Goal: Information Seeking & Learning: Check status

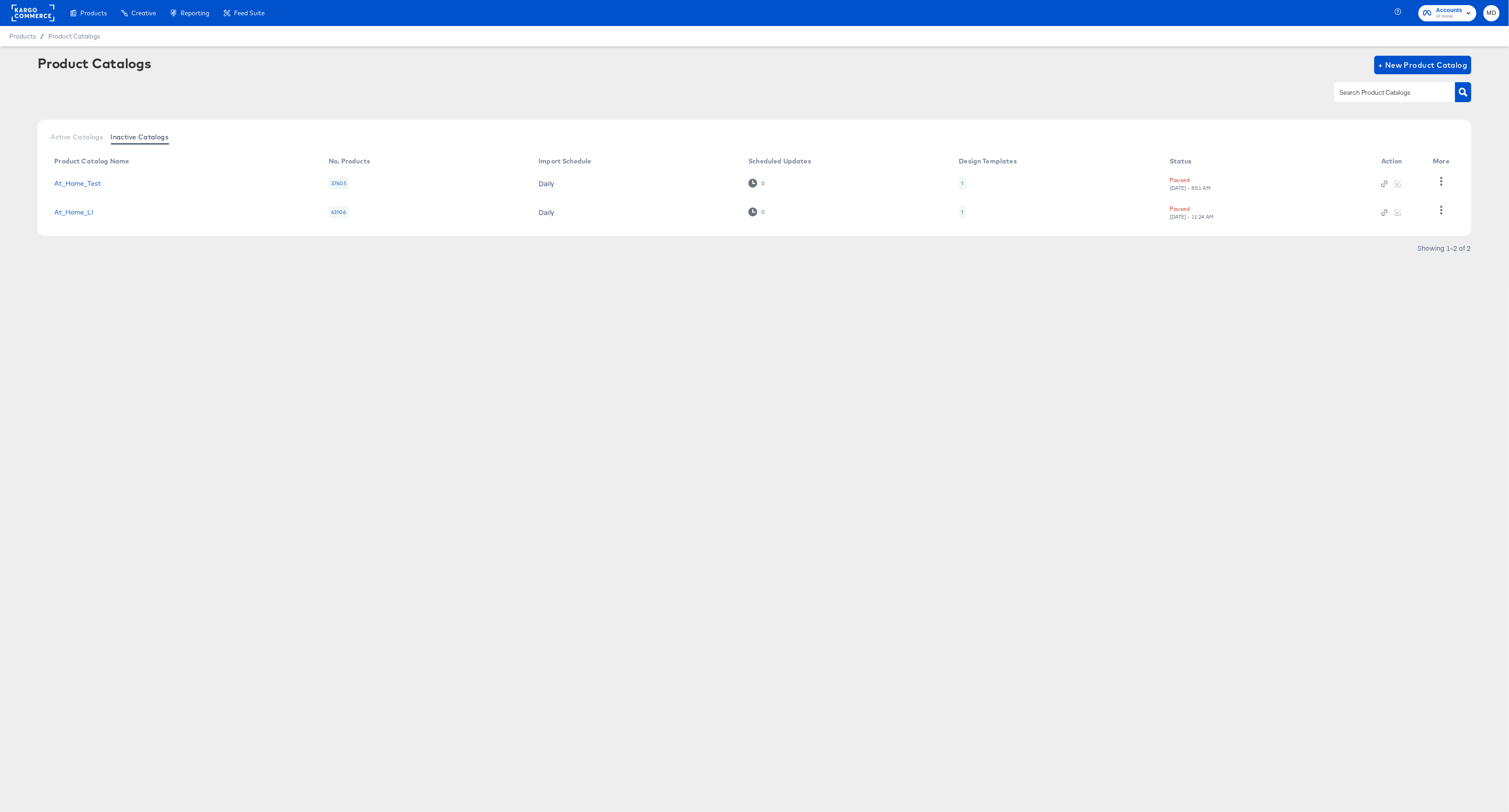
click at [47, 10] on rect at bounding box center [33, 13] width 43 height 17
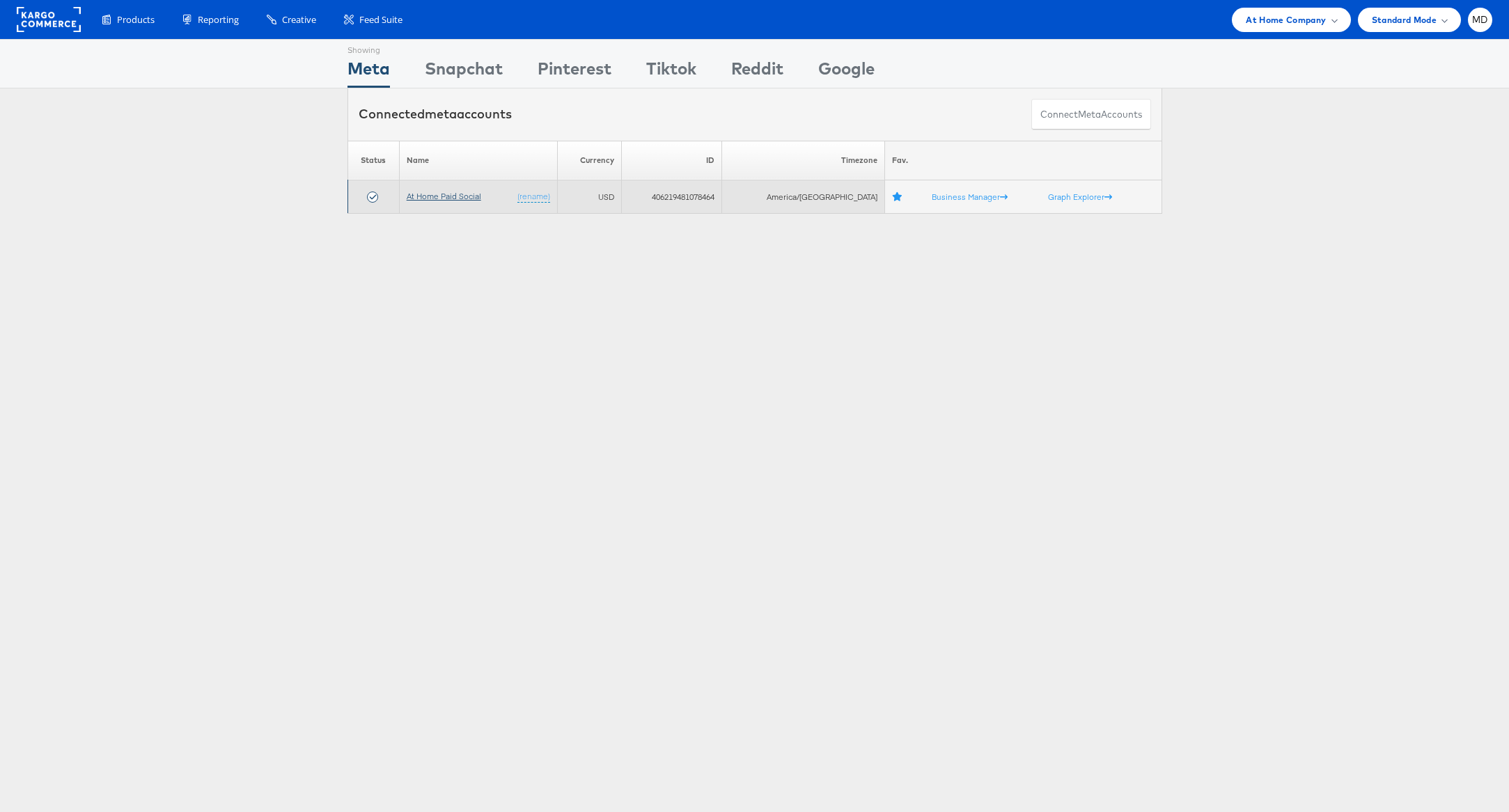
click at [440, 197] on link "At Home Paid Social" at bounding box center [444, 196] width 75 height 11
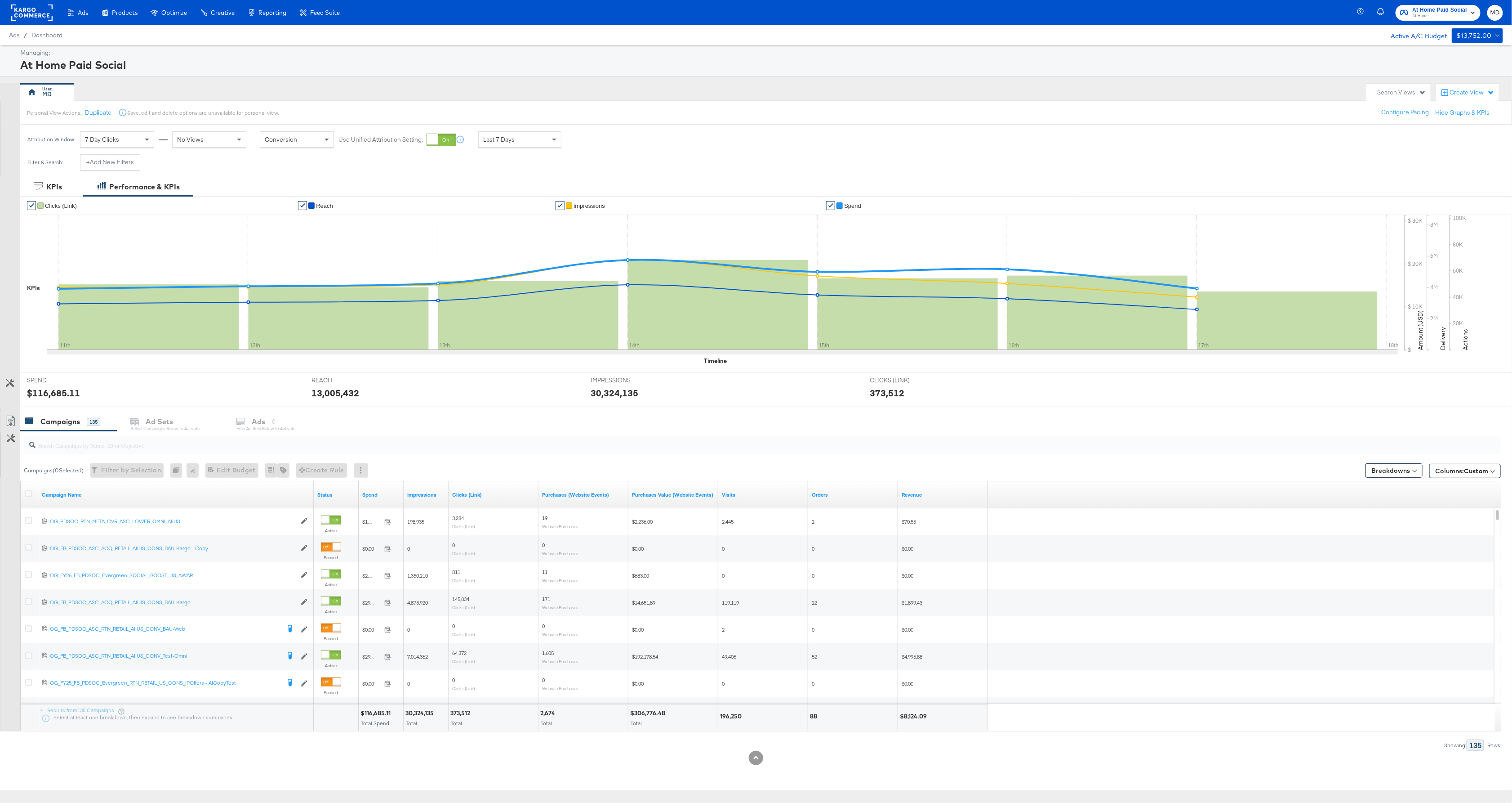
click at [761, 72] on div "Managing: At Home Paid Social" at bounding box center [756, 61] width 1512 height 32
click at [289, 371] on div "✔ Clicks (Link) ✔ Reach ✔ Impressions ✔ Spend KPIs [DATE] Reach: 2,949,680 11th…" at bounding box center [766, 284] width 1492 height 176
click at [1405, 100] on div "Search Views" at bounding box center [1398, 93] width 65 height 18
click at [1350, 176] on div "All Campaigns" at bounding box center [1349, 180] width 39 height 6
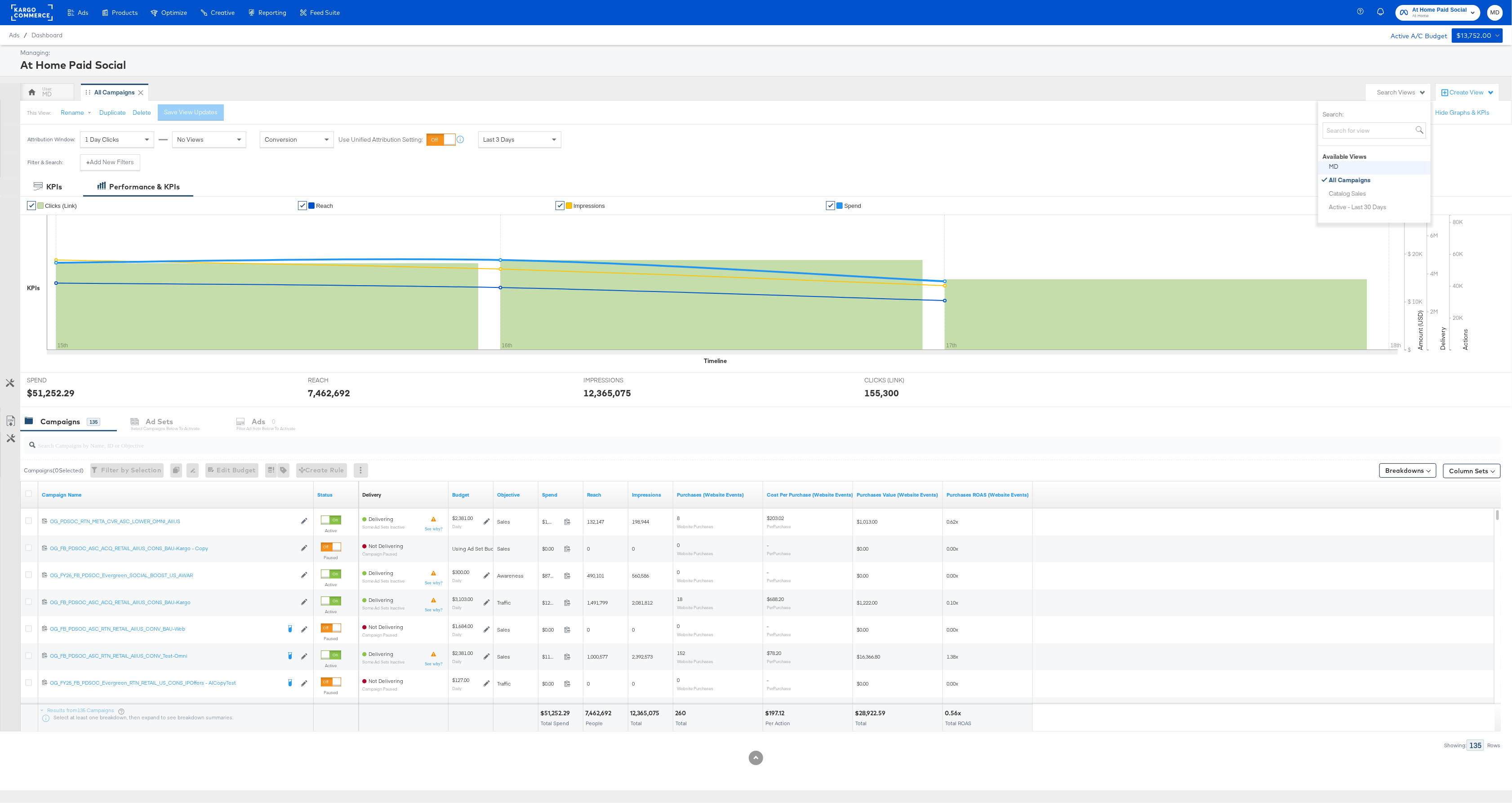
click at [1361, 166] on button "MD" at bounding box center [1377, 166] width 98 height 11
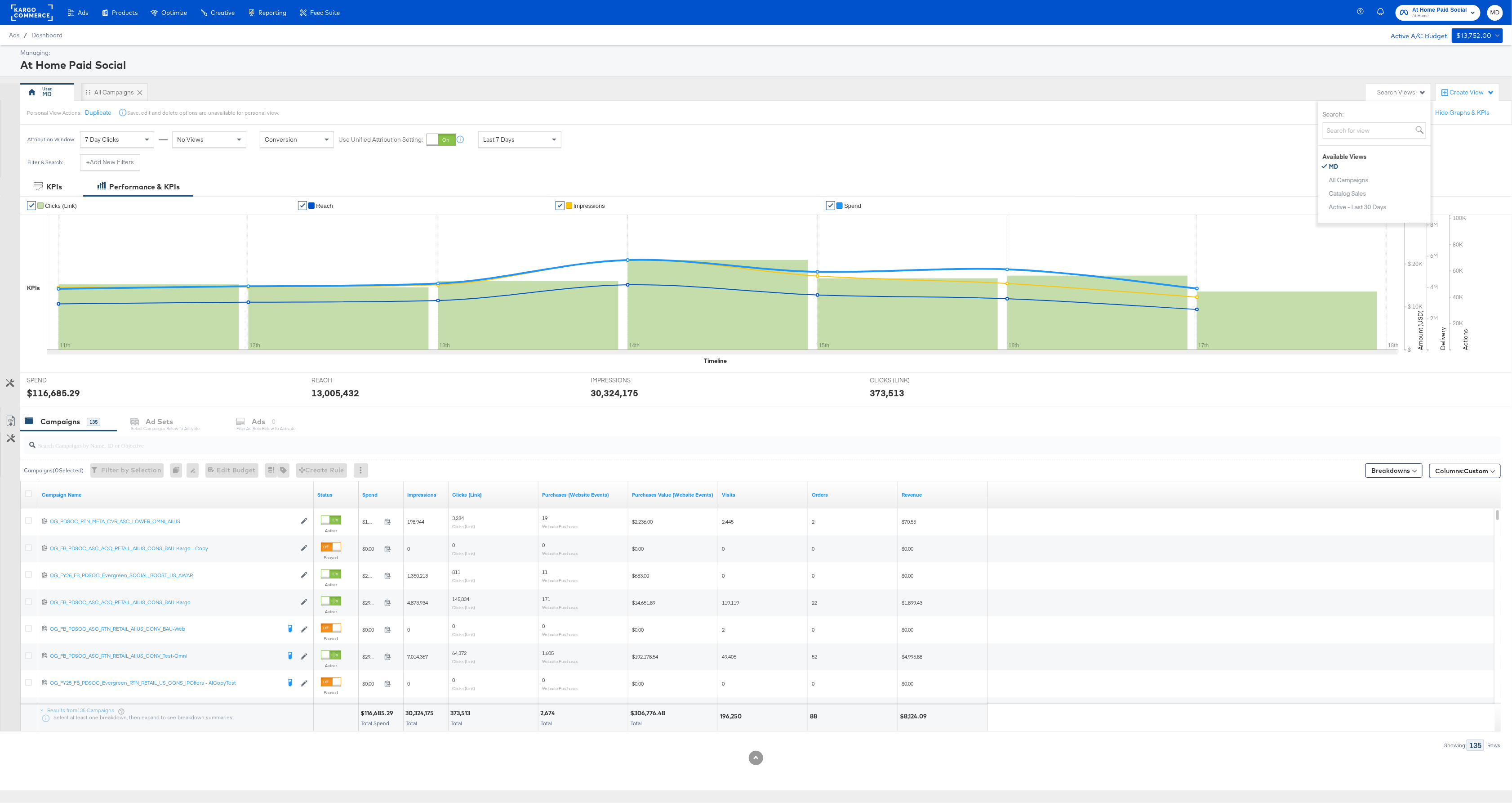
click at [532, 131] on div "Attribution Window: 7 Day Clicks No Views Conversion Use Unified Attribution Se…" at bounding box center [296, 139] width 553 height 30
click at [539, 131] on div "Attribution Window: 7 Day Clicks No Views Conversion Use Unified Attribution Se…" at bounding box center [296, 139] width 553 height 30
click at [544, 142] on div "Last 7 Days" at bounding box center [520, 140] width 82 height 15
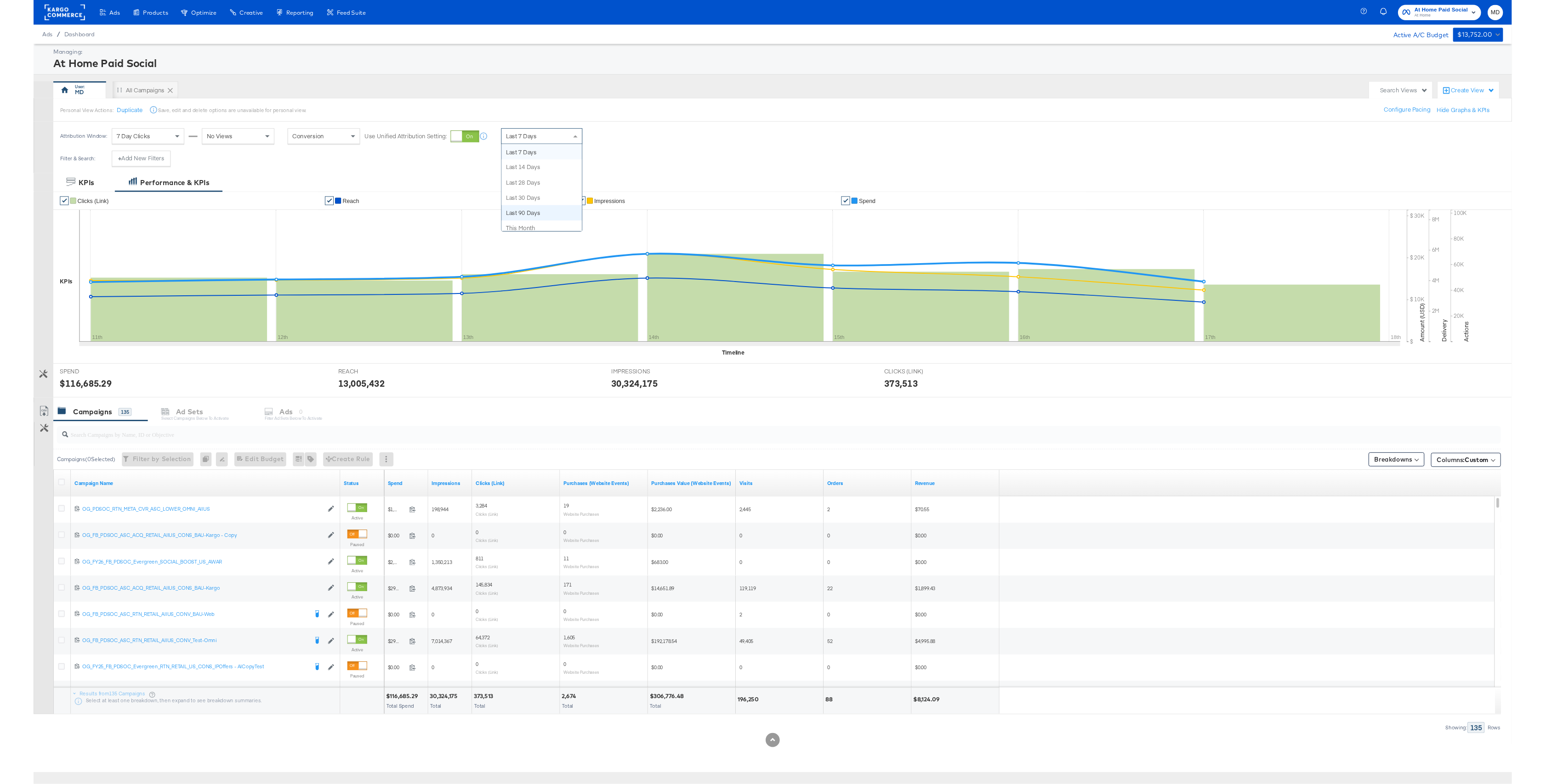
scroll to position [179, 0]
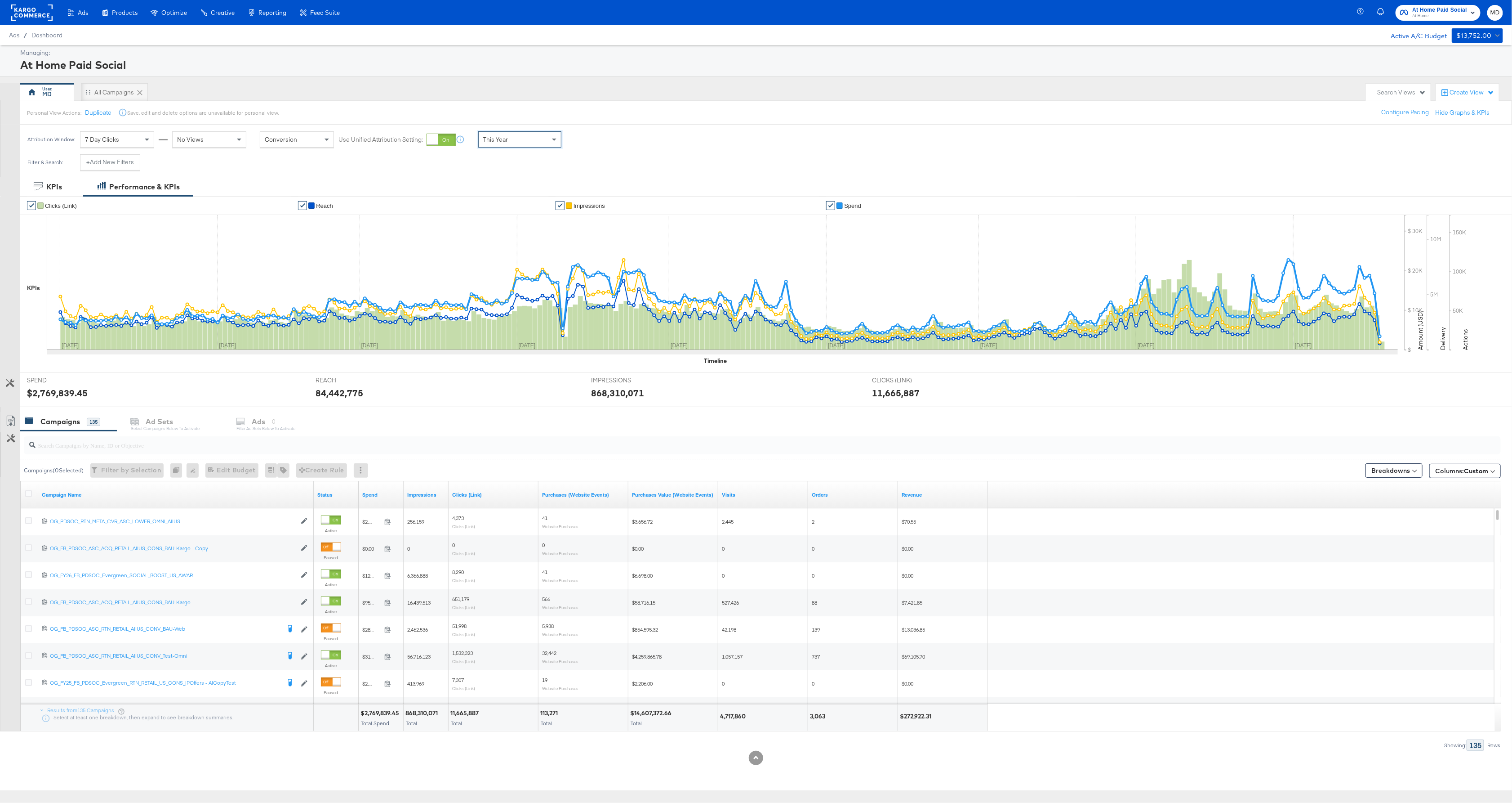
click at [648, 144] on div "Attribution Window: 7 Day Clicks No Views Conversion Use Unified Attribution Se…" at bounding box center [756, 139] width 1512 height 30
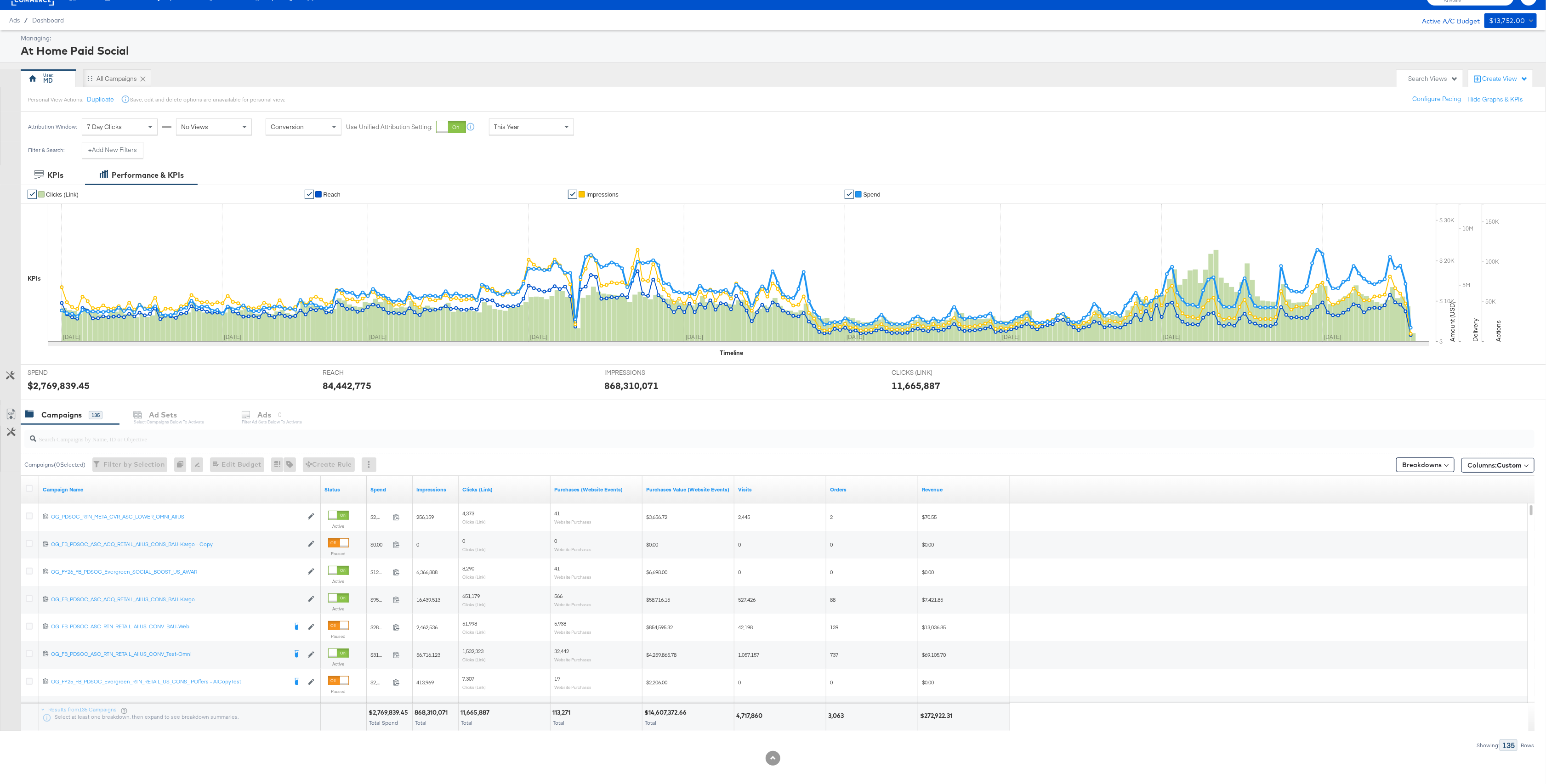
scroll to position [25, 0]
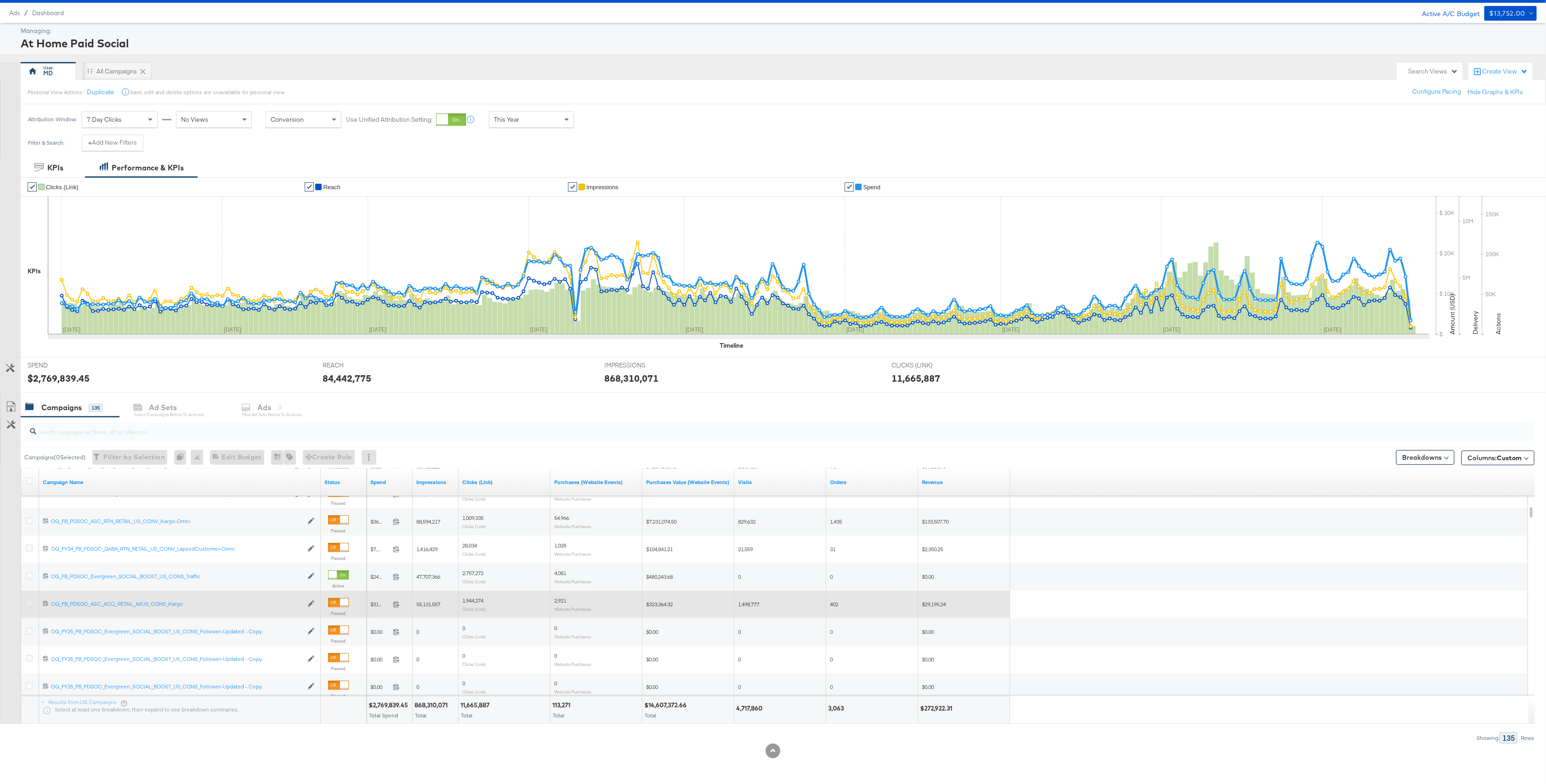
click at [29, 604] on icon at bounding box center [29, 603] width 7 height 7
click at [0, 0] on input "checkbox" at bounding box center [0, 0] width 0 height 0
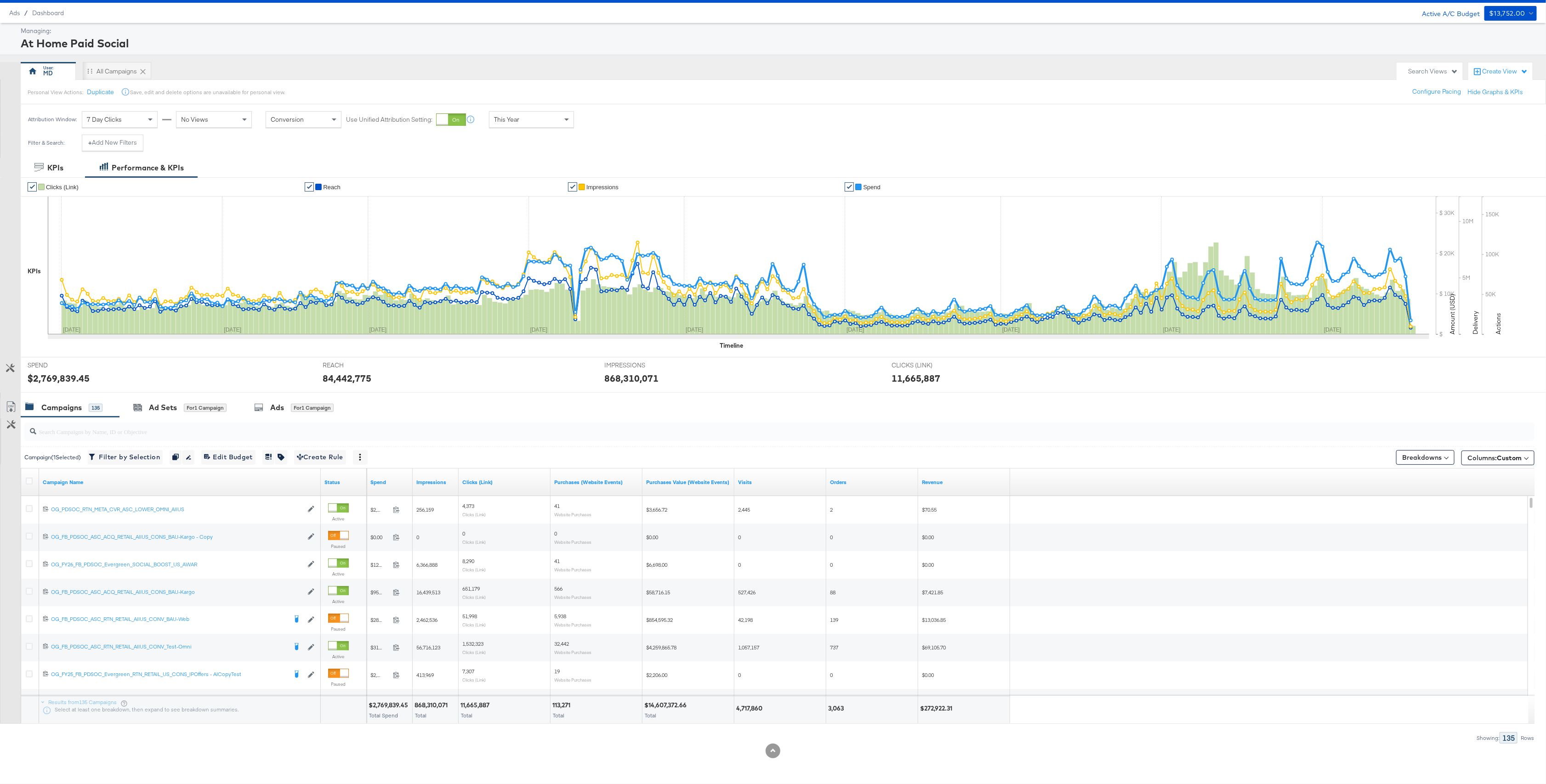
scroll to position [0, 0]
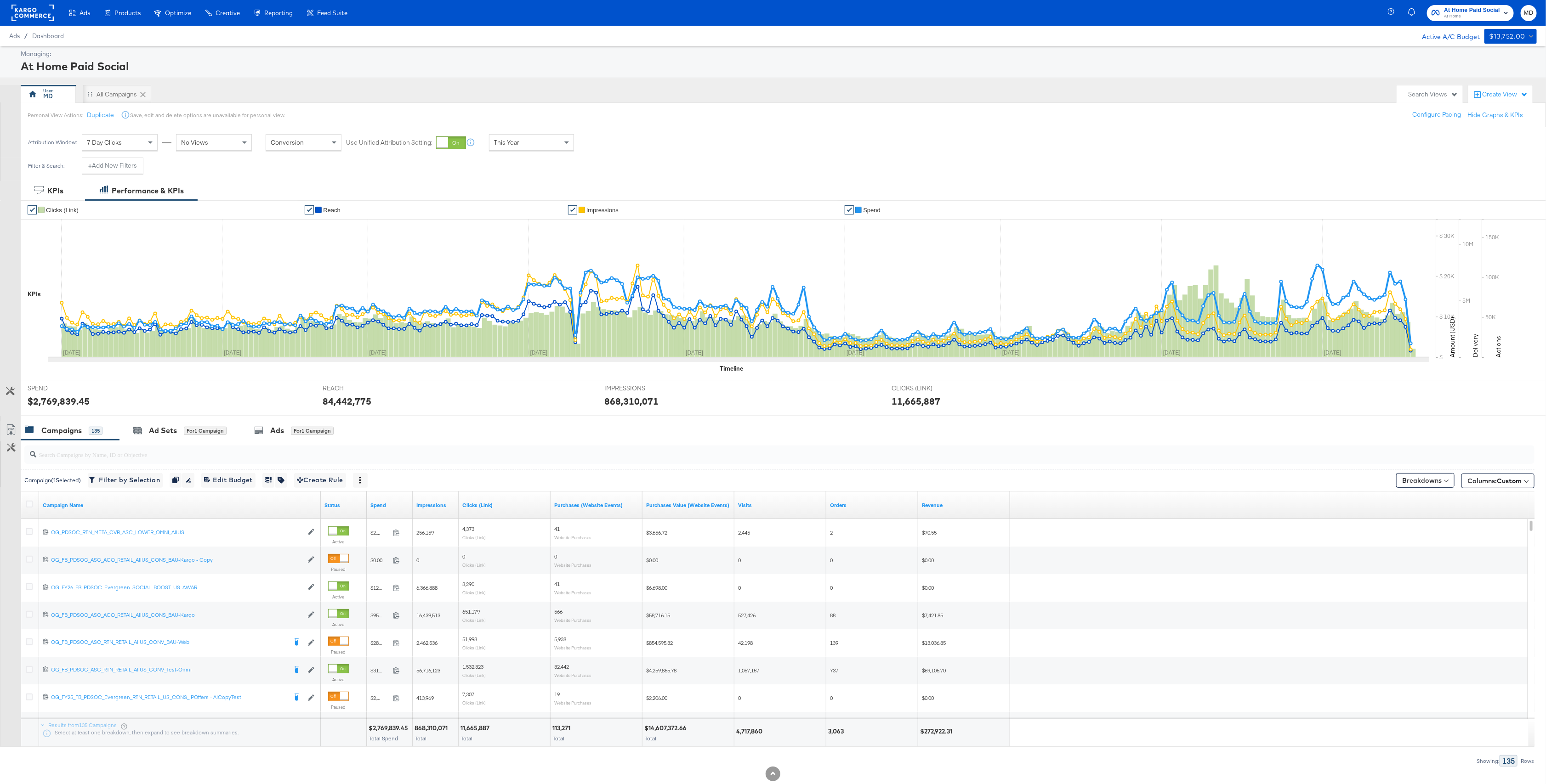
click at [27, 510] on div at bounding box center [30, 505] width 10 height 9
click at [28, 508] on icon at bounding box center [29, 504] width 7 height 7
click at [0, 0] on input "checkbox" at bounding box center [0, 0] width 0 height 0
click at [28, 508] on icon at bounding box center [29, 504] width 7 height 7
click at [0, 0] on input "checkbox" at bounding box center [0, 0] width 0 height 0
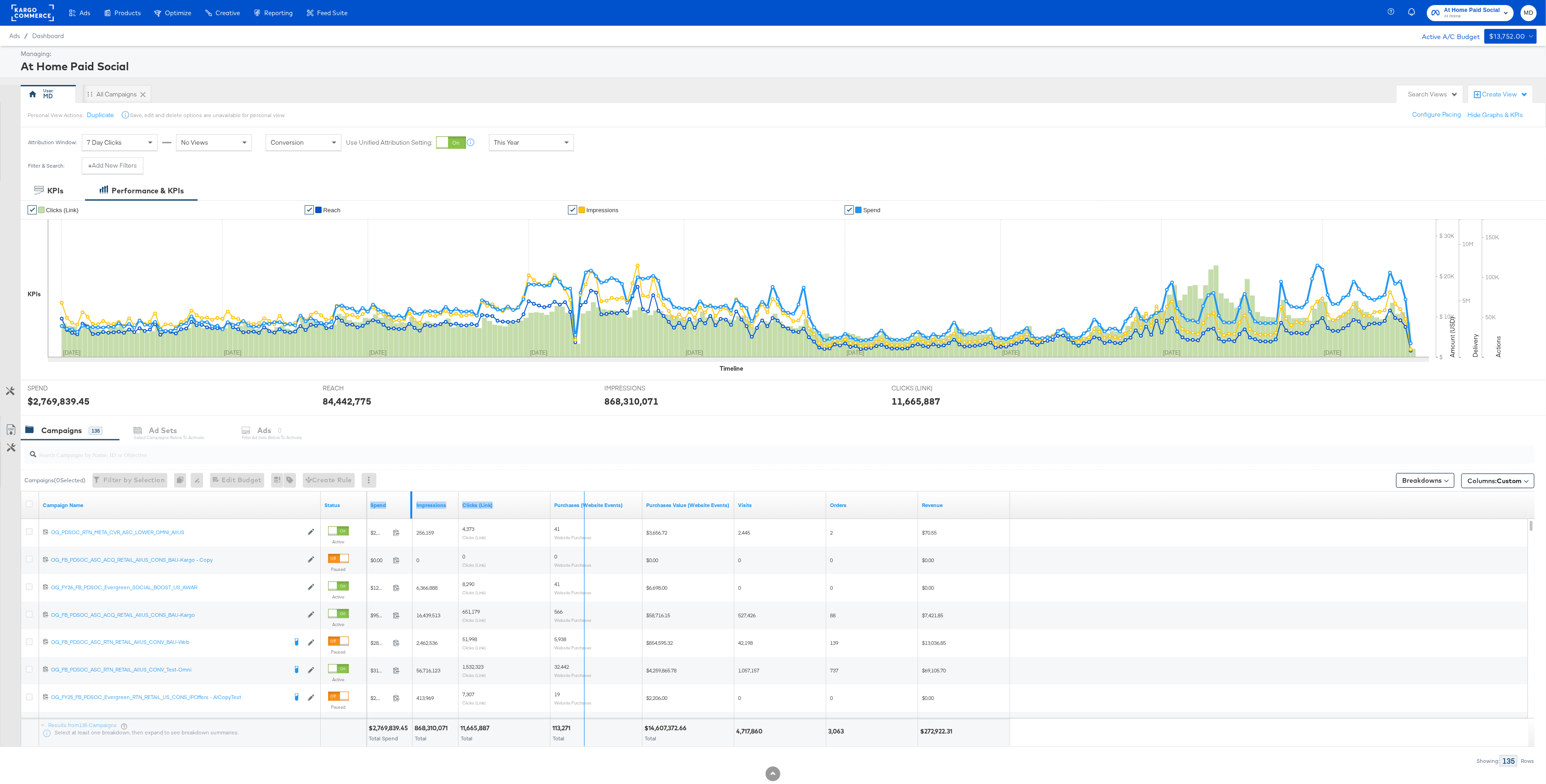
drag, startPoint x: 411, startPoint y: 505, endPoint x: 590, endPoint y: 503, distance: 179.0
click at [590, 503] on div "Spend Impressions Clicks (Link) Purchases (Website Events) Purchases Value (Web…" at bounding box center [688, 505] width 644 height 28
click at [401, 503] on div "Spend" at bounding box center [479, 505] width 226 height 15
click at [382, 508] on link "Spend" at bounding box center [479, 505] width 219 height 7
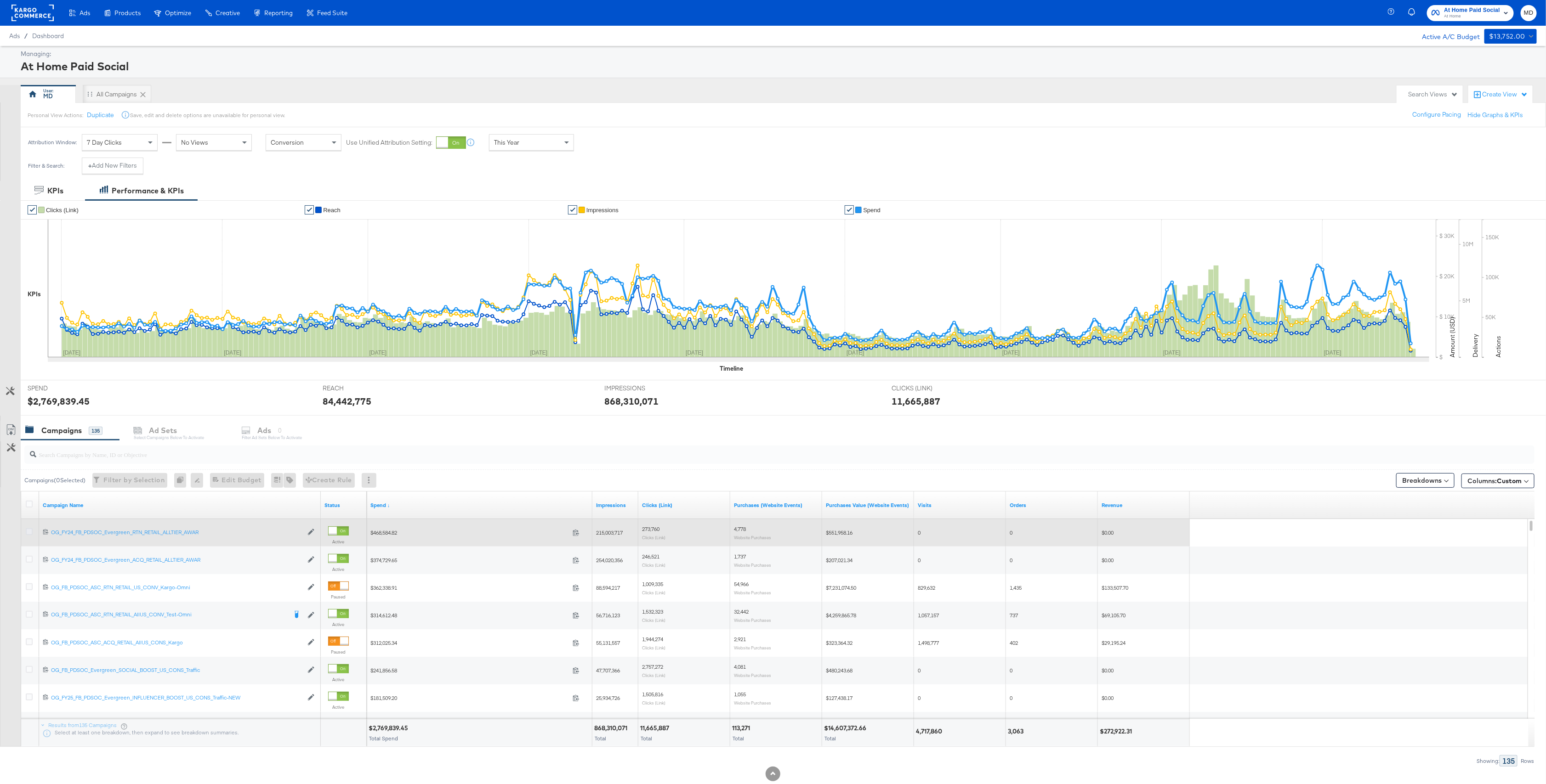
click at [29, 534] on icon at bounding box center [29, 532] width 7 height 7
click at [0, 0] on input "checkbox" at bounding box center [0, 0] width 0 height 0
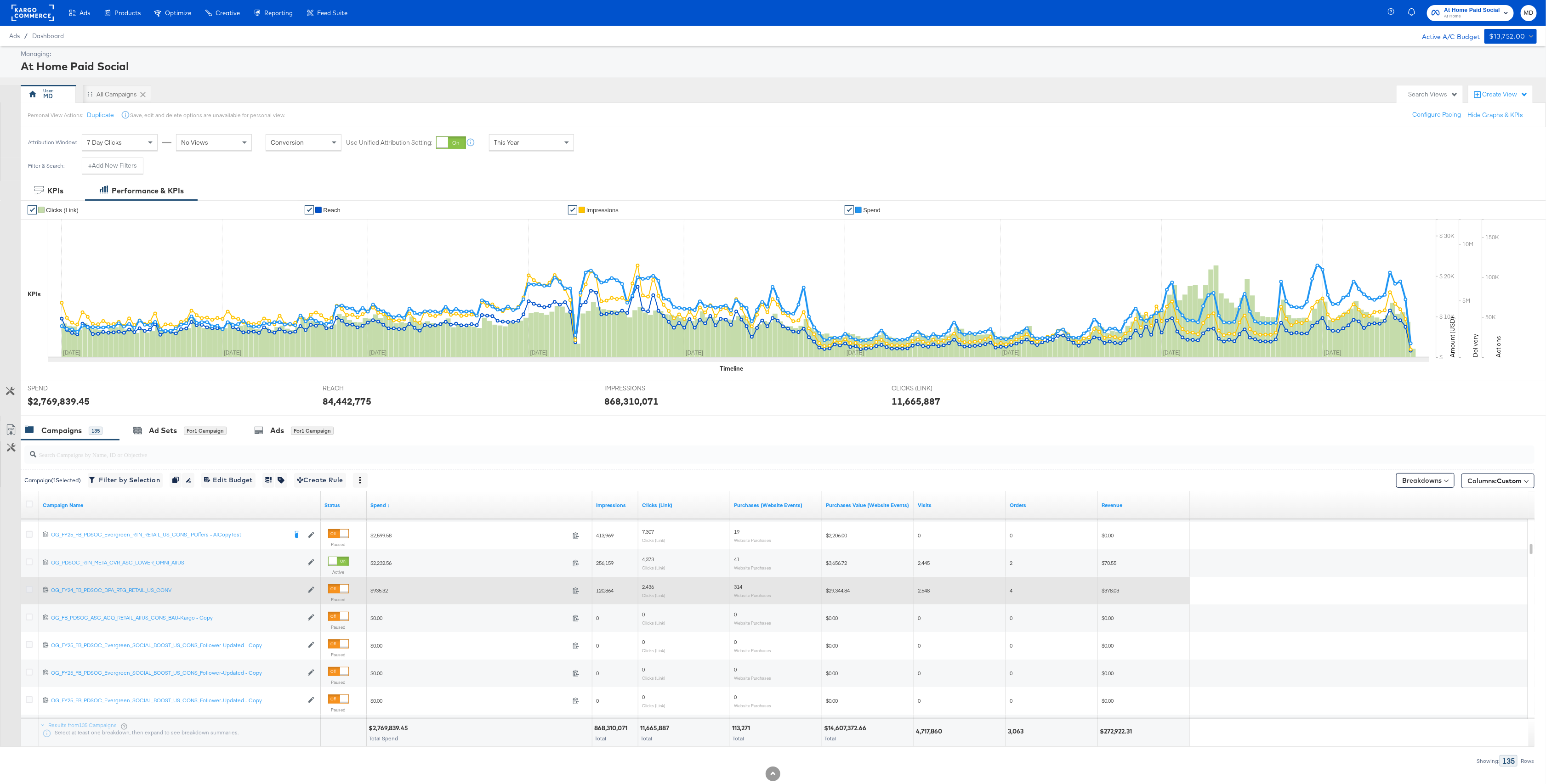
click at [28, 591] on icon at bounding box center [29, 589] width 7 height 7
click at [0, 0] on input "checkbox" at bounding box center [0, 0] width 0 height 0
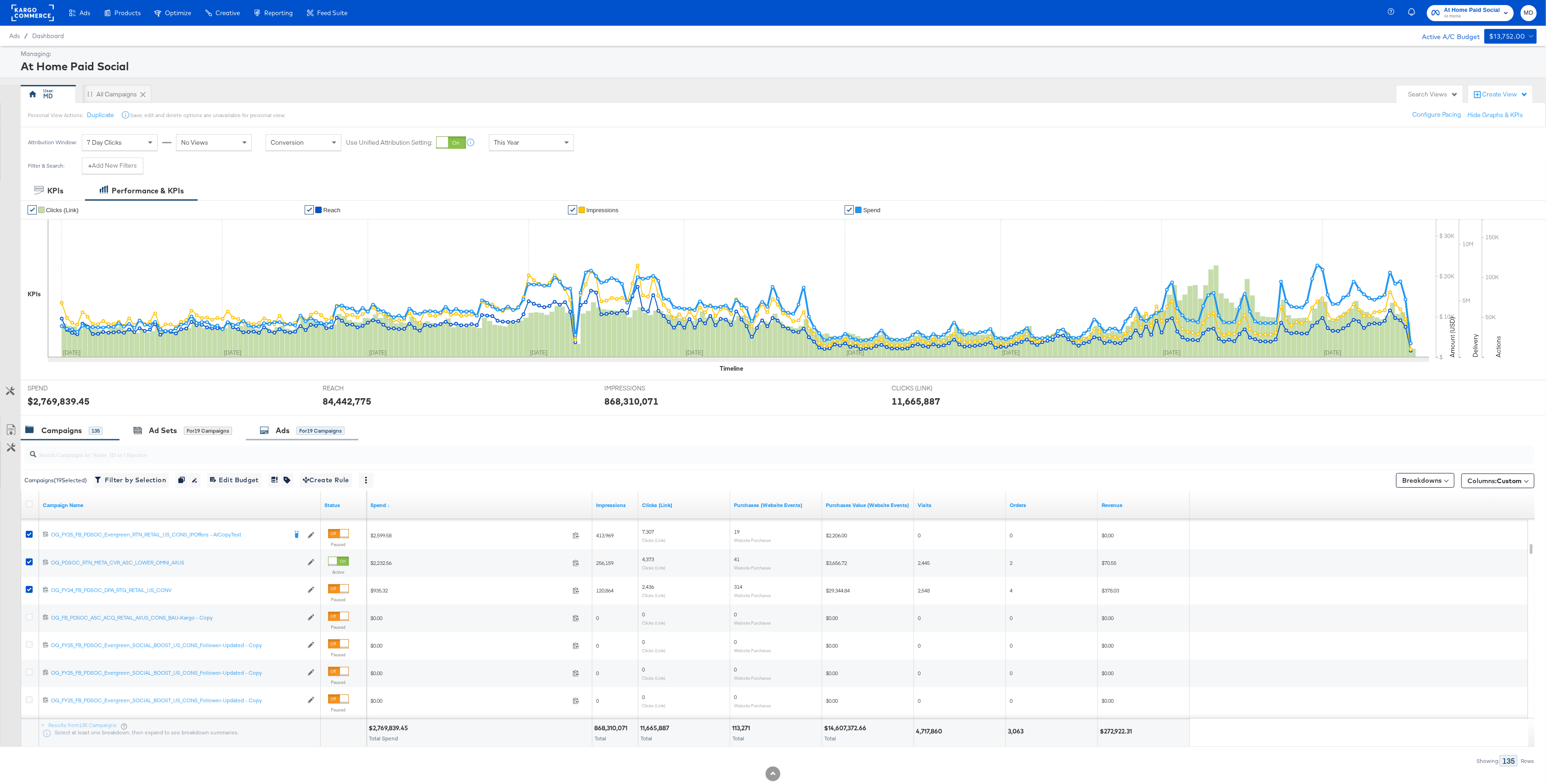
click at [287, 436] on div "Ads" at bounding box center [282, 431] width 14 height 10
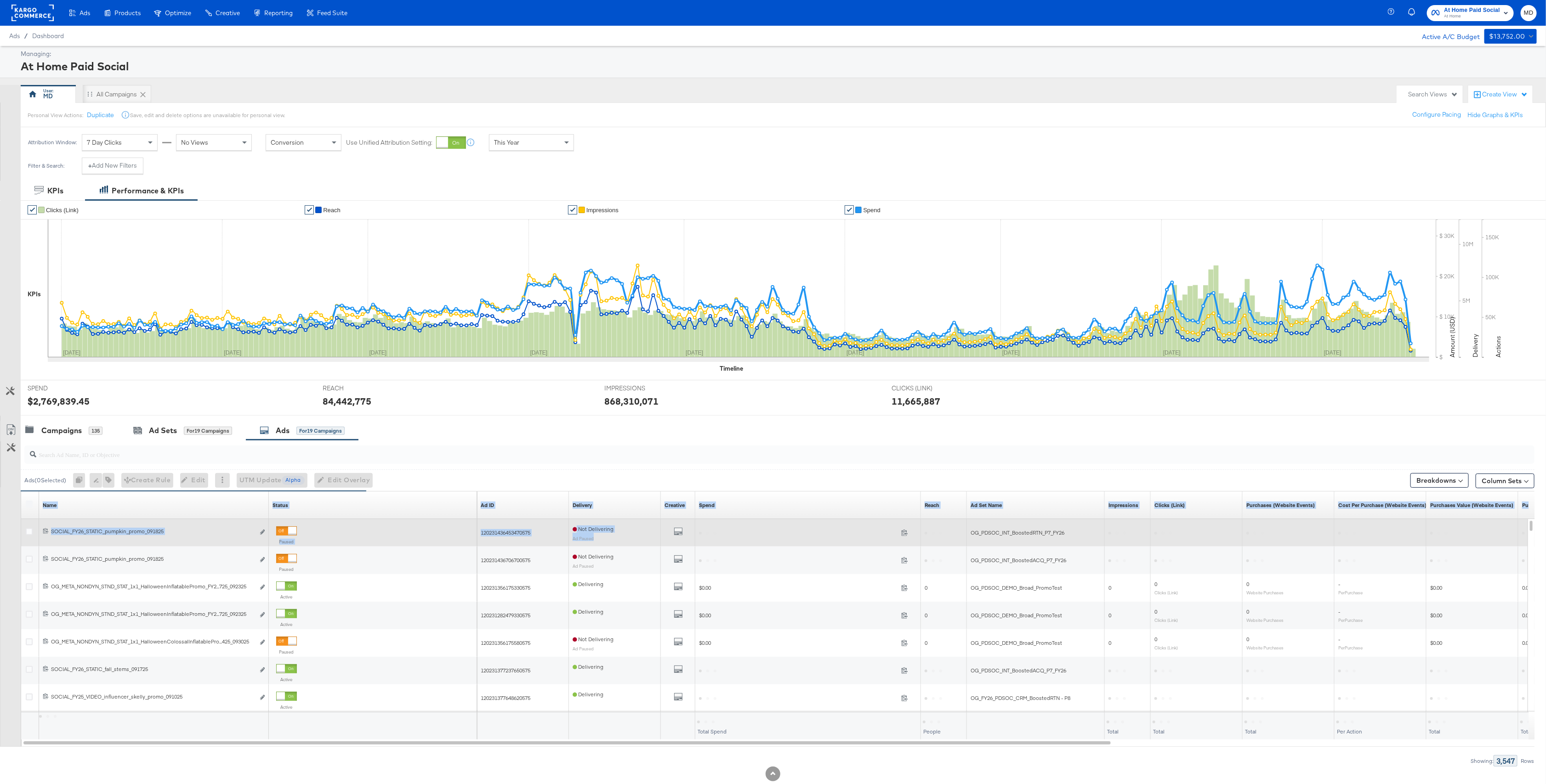
drag, startPoint x: 267, startPoint y: 505, endPoint x: 656, endPoint y: 546, distance: 391.2
click at [656, 546] on div "Name Sorting Unavailable Status Sorting Unavailable Ad ID Sorting Unavailable D…" at bounding box center [779, 615] width 1514 height 248
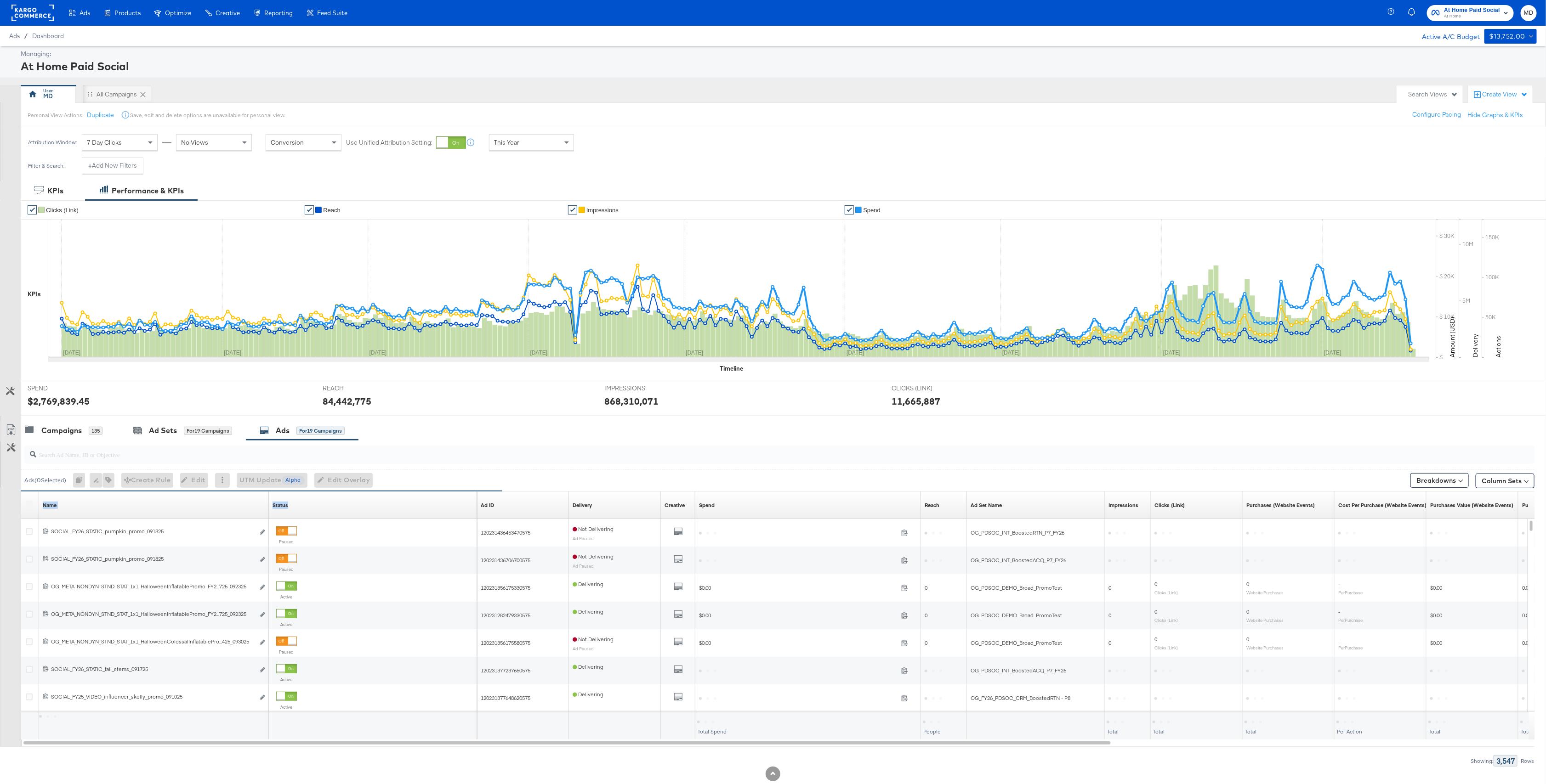
drag, startPoint x: 267, startPoint y: 509, endPoint x: 395, endPoint y: 510, distance: 128.0
click at [396, 510] on div "Name Sorting Unavailable Status Sorting Unavailable" at bounding box center [249, 505] width 456 height 28
